Goal: Check status

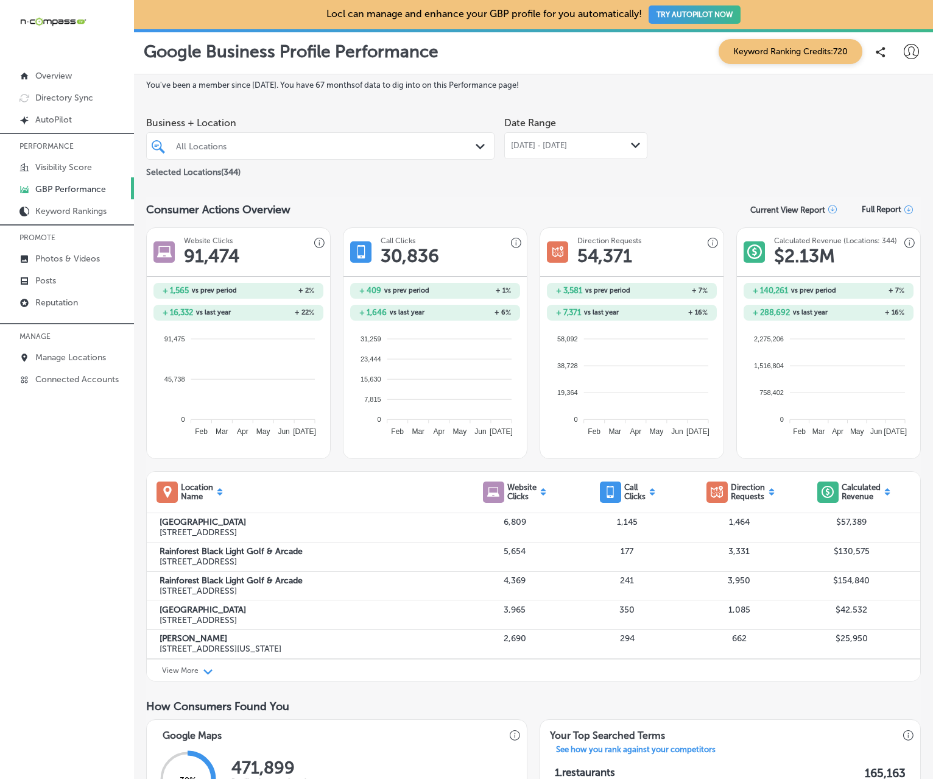
click at [252, 140] on div at bounding box center [306, 146] width 263 height 16
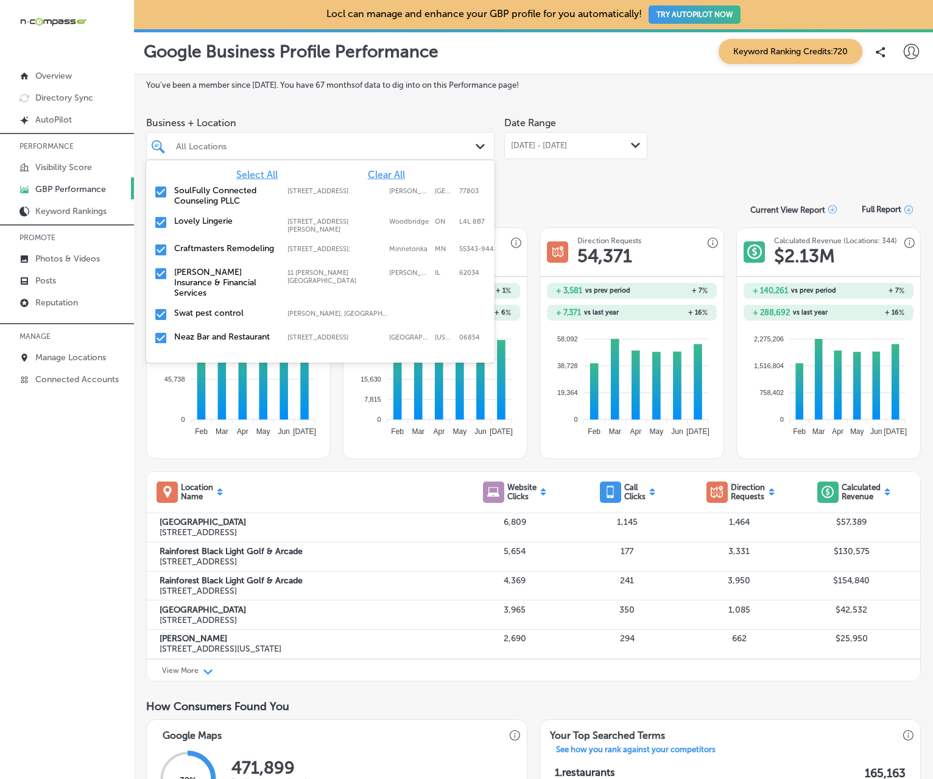
click at [375, 171] on span "Clear All" at bounding box center [386, 175] width 37 height 12
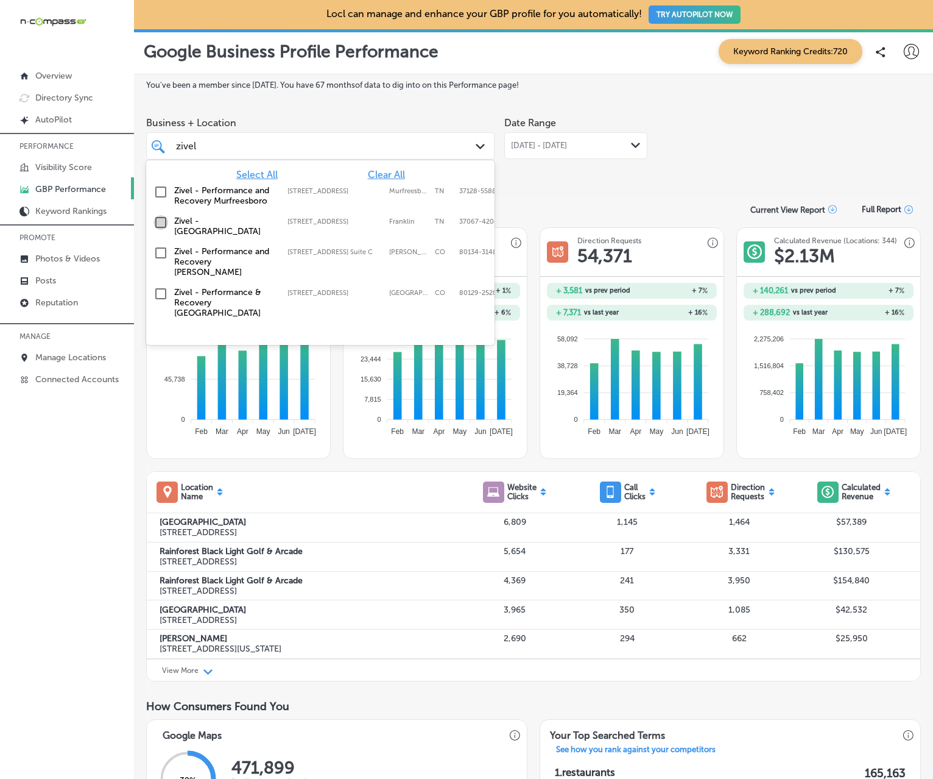
click at [163, 222] on input "checkbox" at bounding box center [161, 222] width 15 height 15
click at [562, 145] on span "[DATE] - [DATE]" at bounding box center [539, 146] width 56 height 10
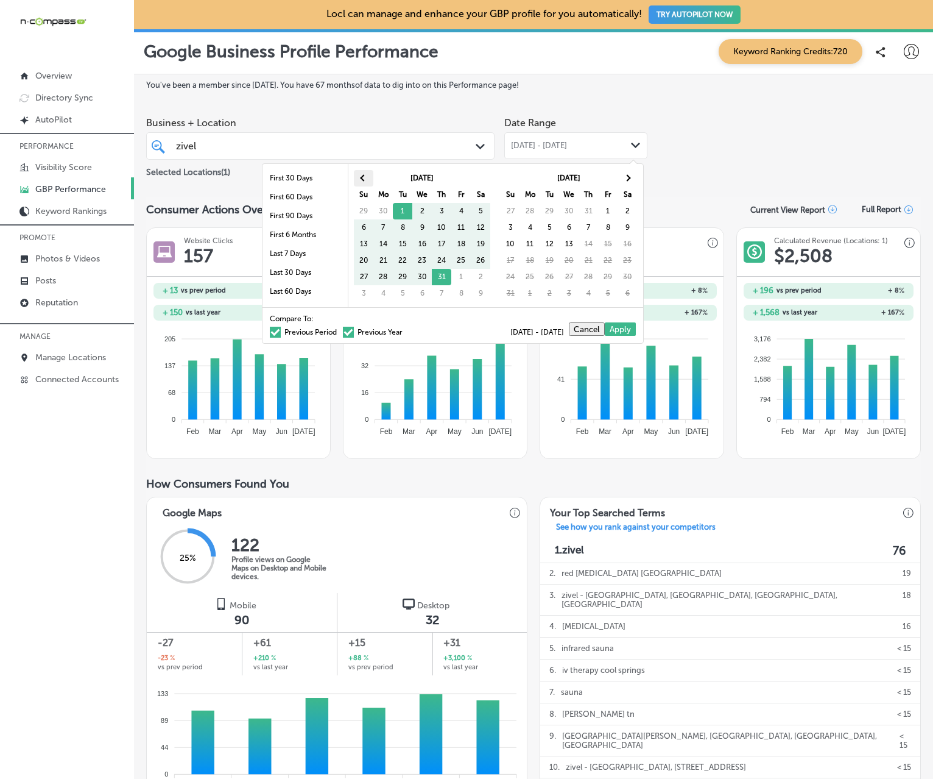
click at [362, 174] on th at bounding box center [363, 178] width 19 height 16
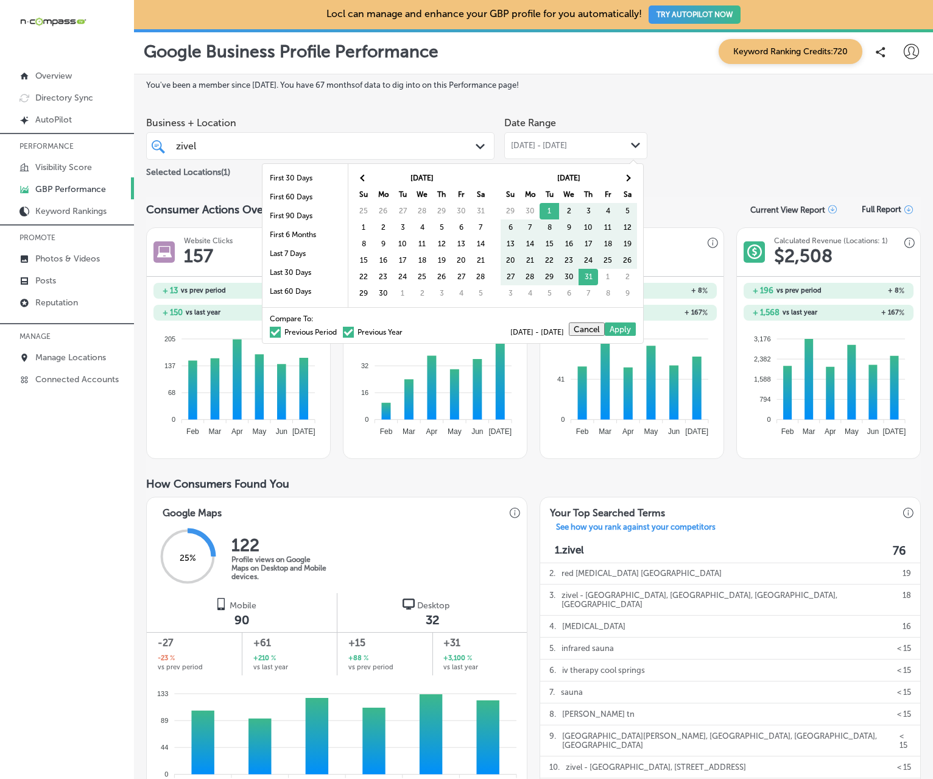
click at [362, 174] on th at bounding box center [363, 178] width 19 height 16
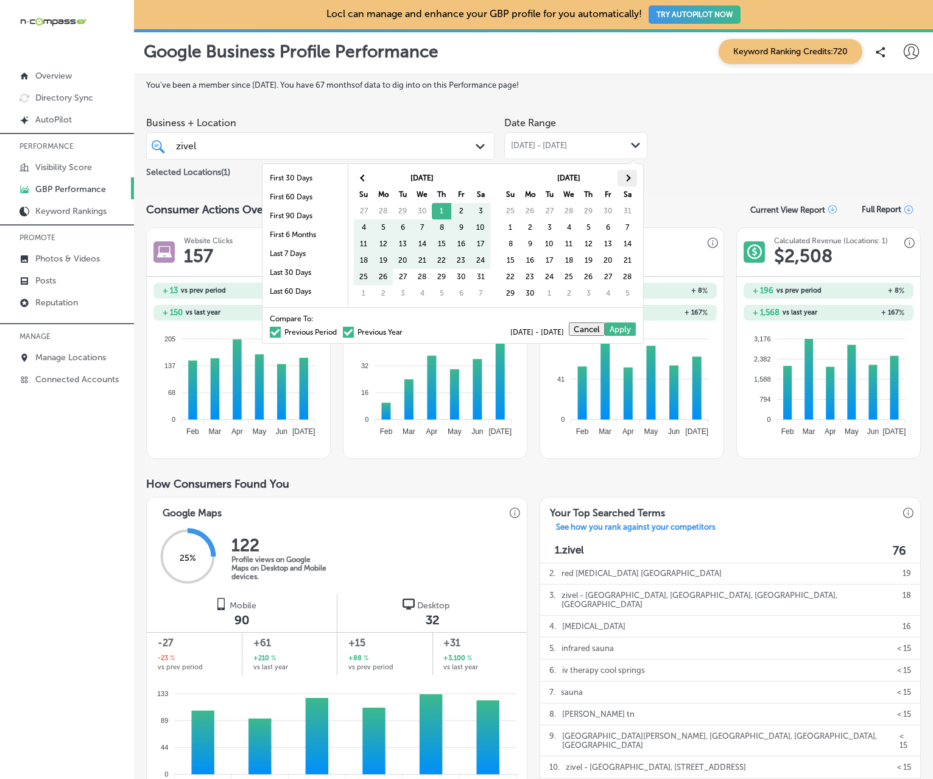
click at [625, 177] on span at bounding box center [627, 177] width 7 height 7
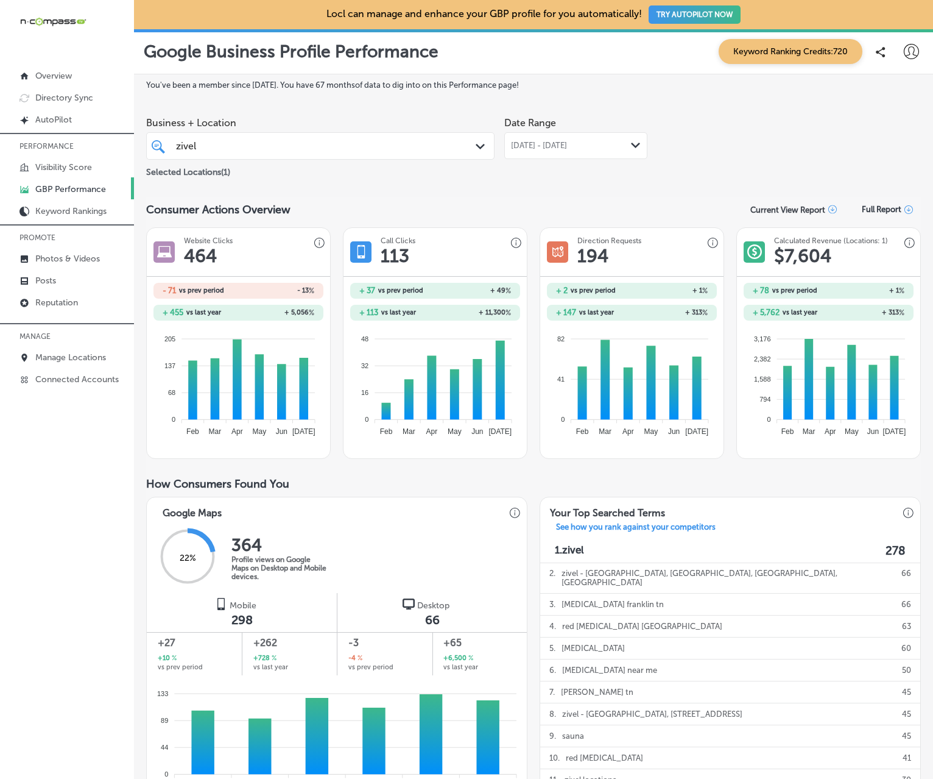
click at [476, 143] on div "Path Created with Sketch." at bounding box center [482, 146] width 13 height 13
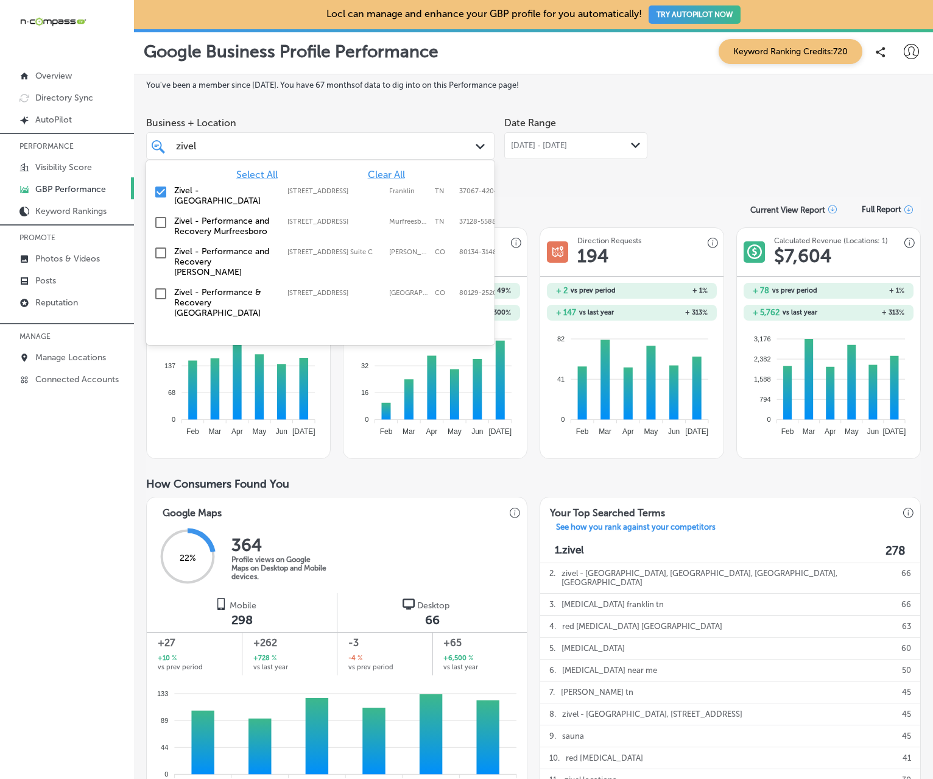
click at [567, 147] on span "May 01, 2025 - Jul 31, 2025" at bounding box center [539, 146] width 56 height 10
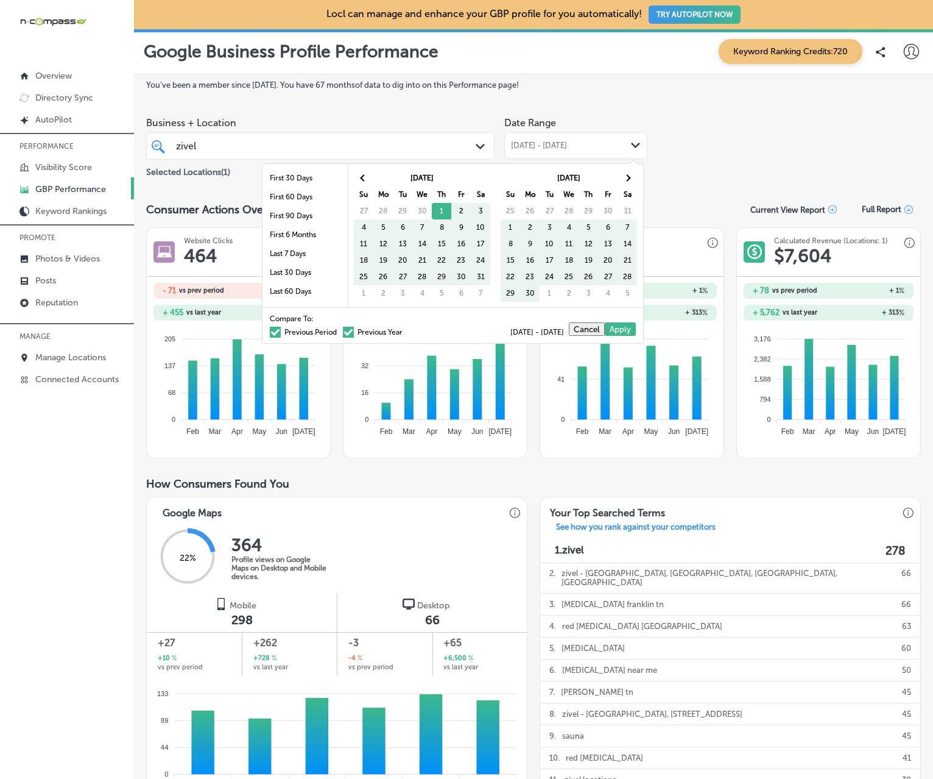
click at [270, 331] on span at bounding box center [275, 332] width 11 height 11
click at [339, 330] on input "Previous Period" at bounding box center [339, 330] width 0 height 0
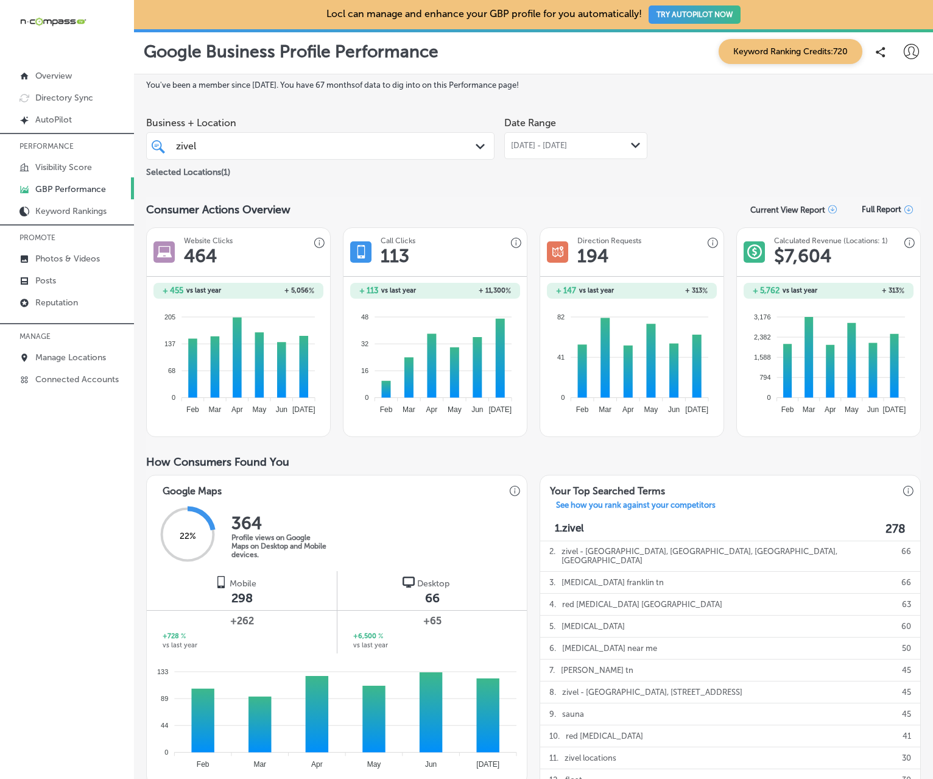
click at [366, 154] on div "zivel zivel" at bounding box center [306, 146] width 263 height 16
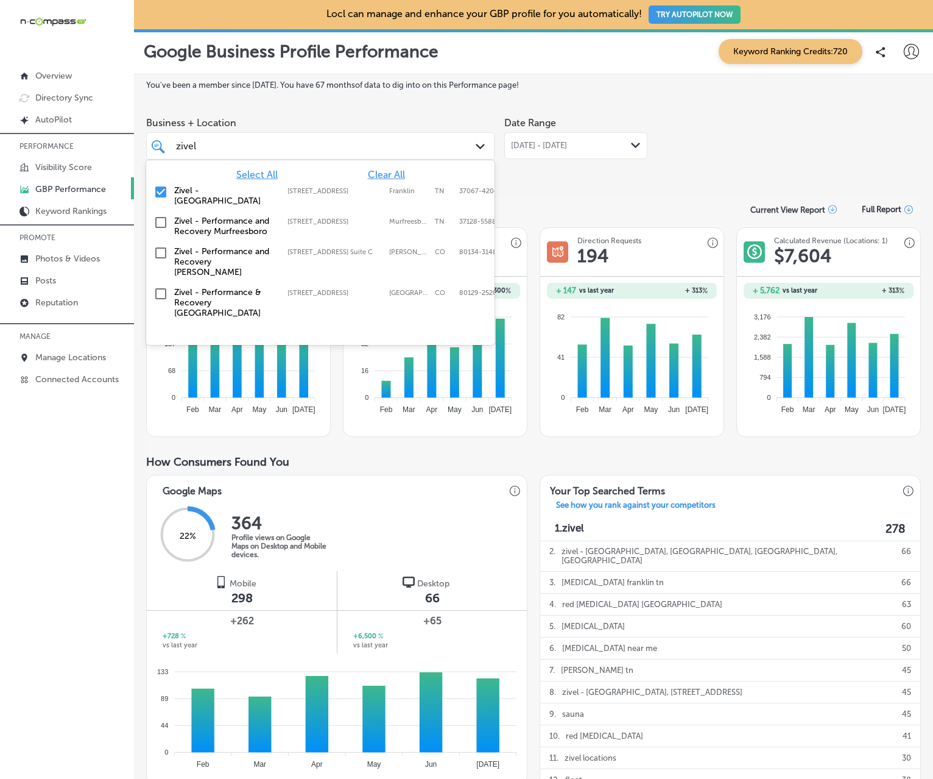
click at [380, 171] on span "Clear All" at bounding box center [386, 175] width 37 height 12
type input "z"
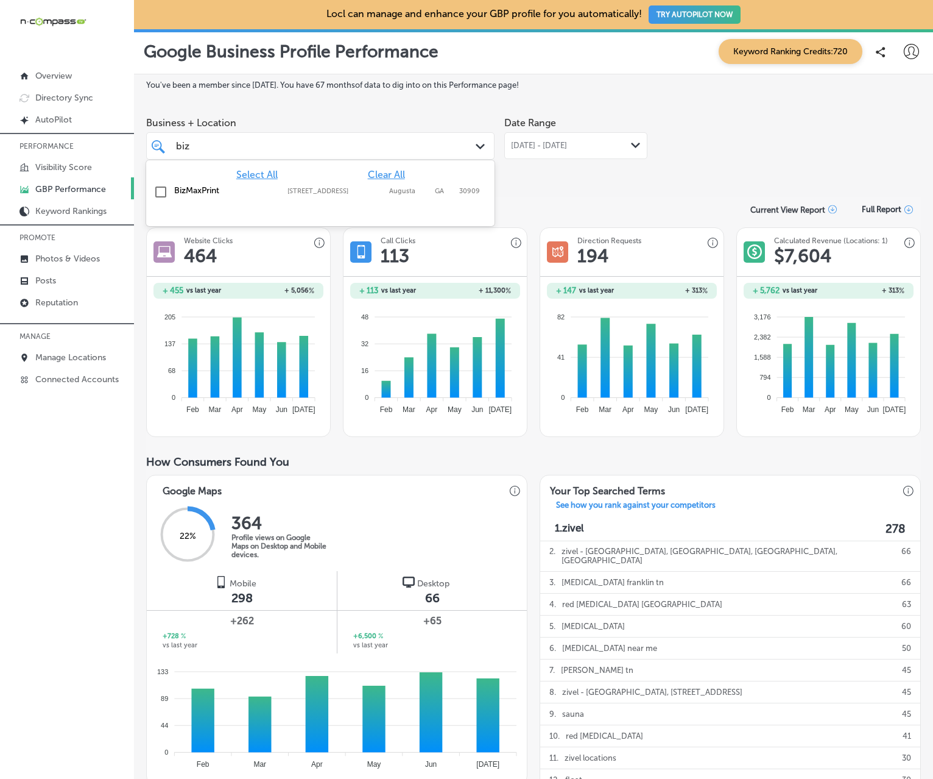
click at [329, 190] on label "3358 Wrightsboro Road" at bounding box center [336, 191] width 96 height 8
click at [861, 117] on div "Business + Location option 3358 Wrightsboro Road, selected. option 3358 Wrights…" at bounding box center [533, 145] width 775 height 68
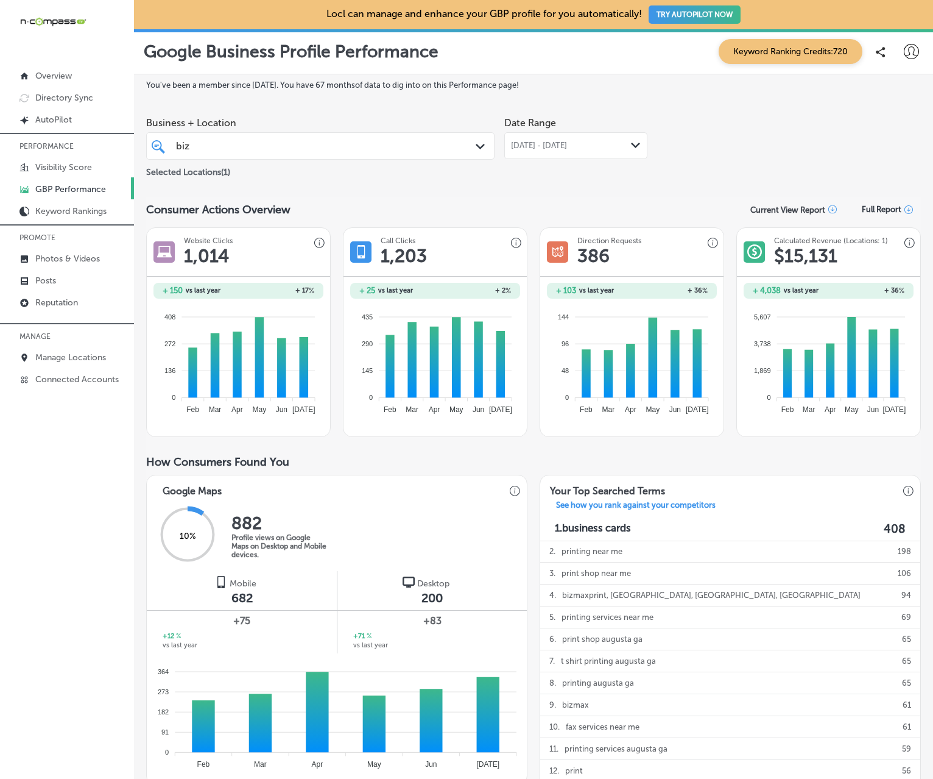
click at [567, 147] on span "May 01, 2025 - Jul 31, 2025" at bounding box center [539, 146] width 56 height 10
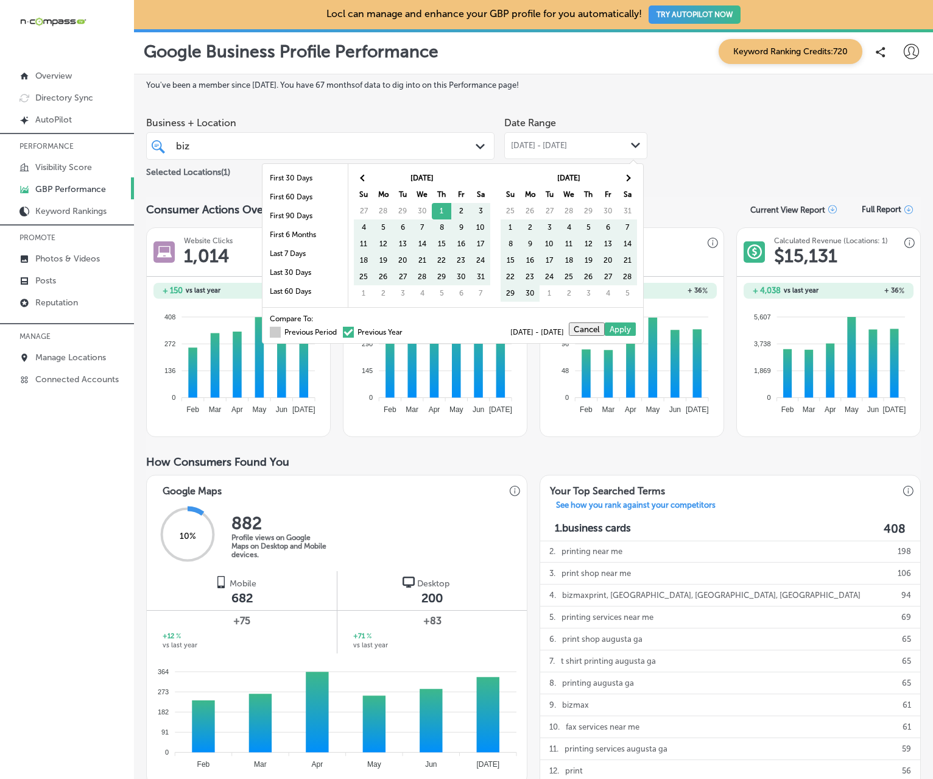
click at [280, 331] on label "Previous Period" at bounding box center [303, 331] width 67 height 7
click at [339, 330] on input "Previous Period" at bounding box center [339, 330] width 0 height 0
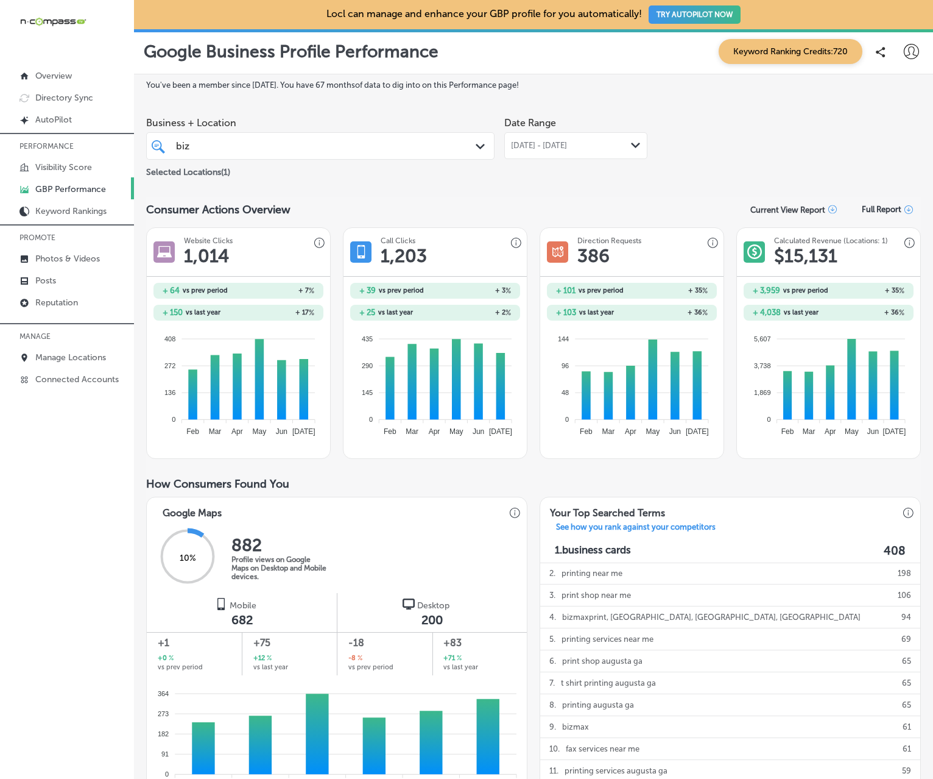
click at [302, 138] on div "biz biz" at bounding box center [306, 146] width 263 height 16
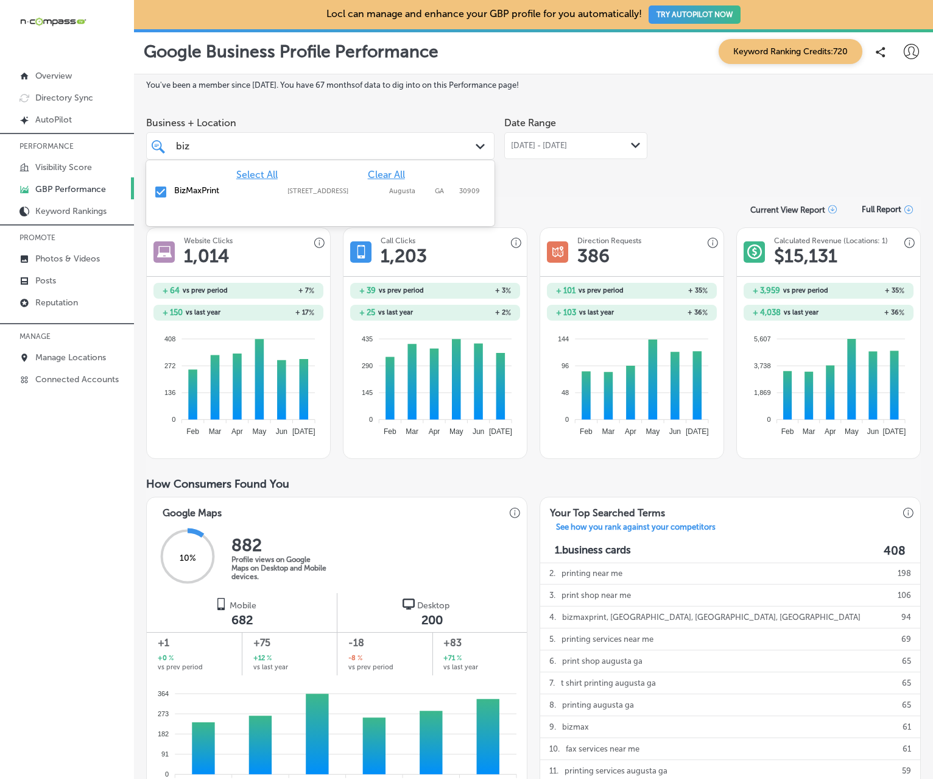
click at [378, 169] on span "Clear All" at bounding box center [386, 175] width 37 height 12
type input "b"
click at [308, 191] on label "11 Glen Ed Professional Park" at bounding box center [336, 195] width 96 height 16
type input "babcock"
click at [599, 164] on div "Date Range May 01, 2025 - Jul 31, 2025 Path Created with Sketch." at bounding box center [575, 145] width 143 height 68
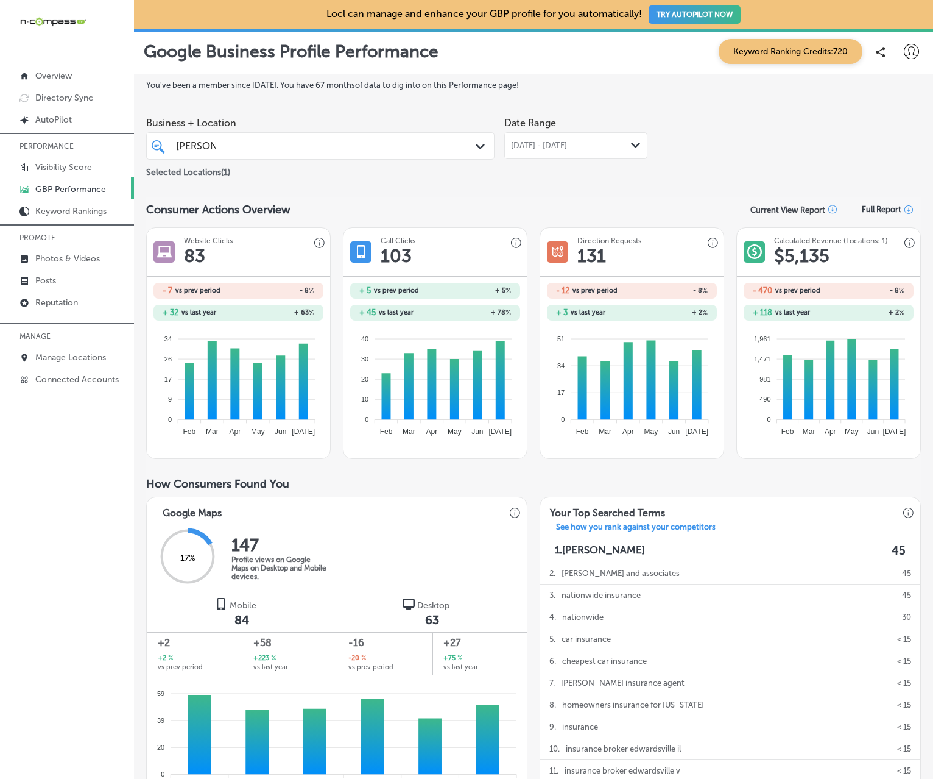
click at [412, 152] on div "babcock babcock" at bounding box center [306, 146] width 263 height 16
click at [567, 149] on span "May 01, 2025 - Jul 31, 2025" at bounding box center [539, 146] width 56 height 10
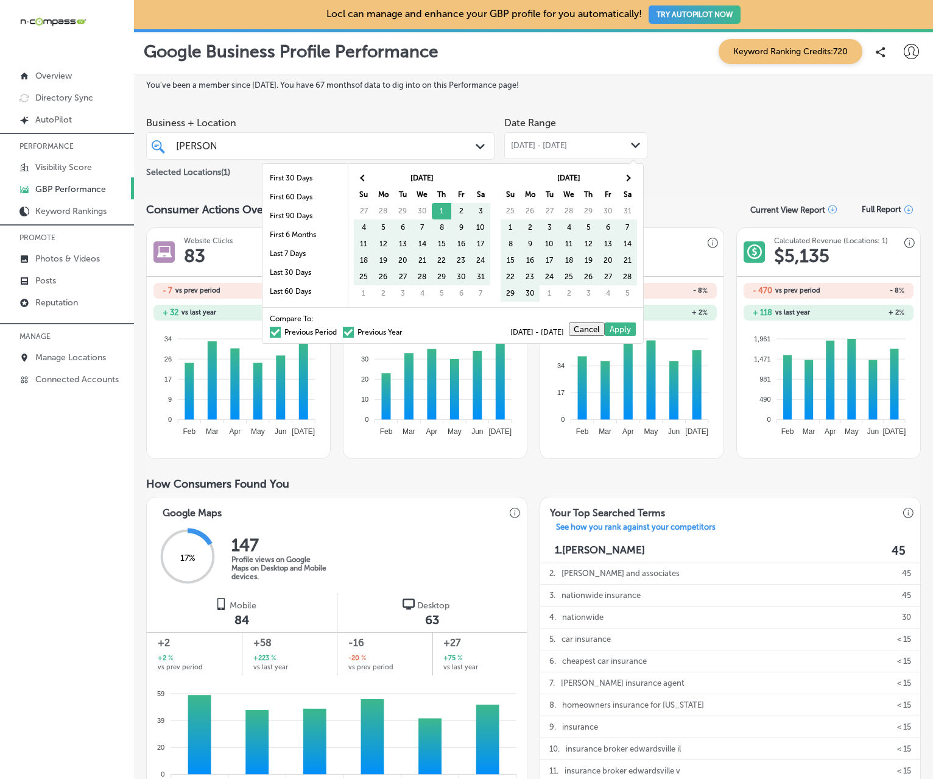
click at [274, 334] on label "Previous Period" at bounding box center [303, 331] width 67 height 7
click at [339, 330] on input "Previous Period" at bounding box center [339, 330] width 0 height 0
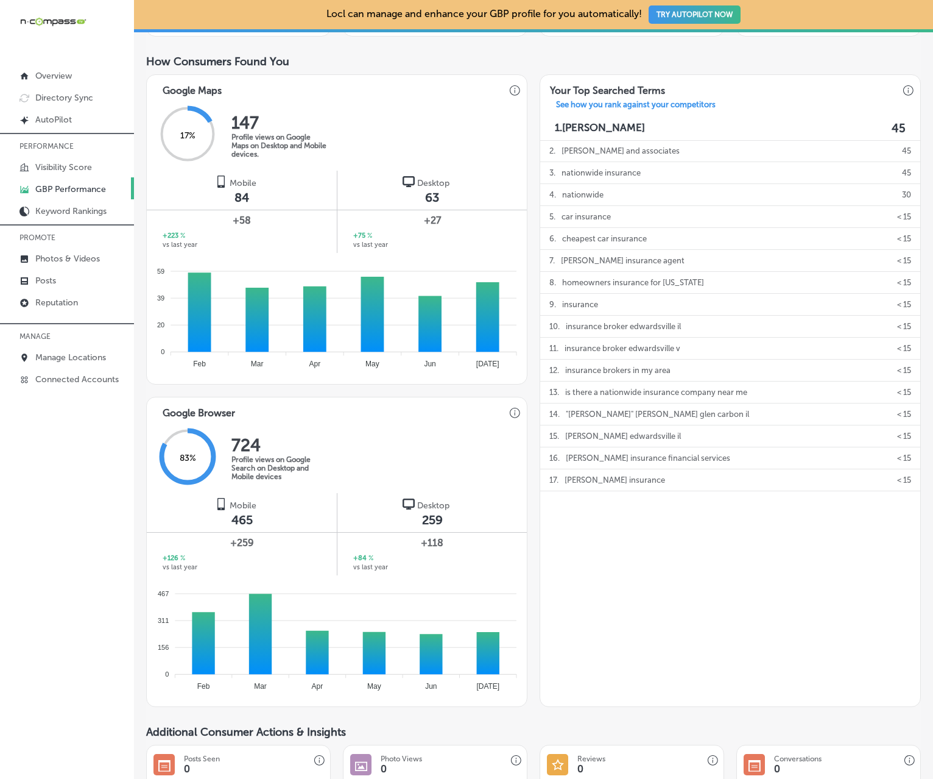
scroll to position [426, 0]
